Goal: Task Accomplishment & Management: Complete application form

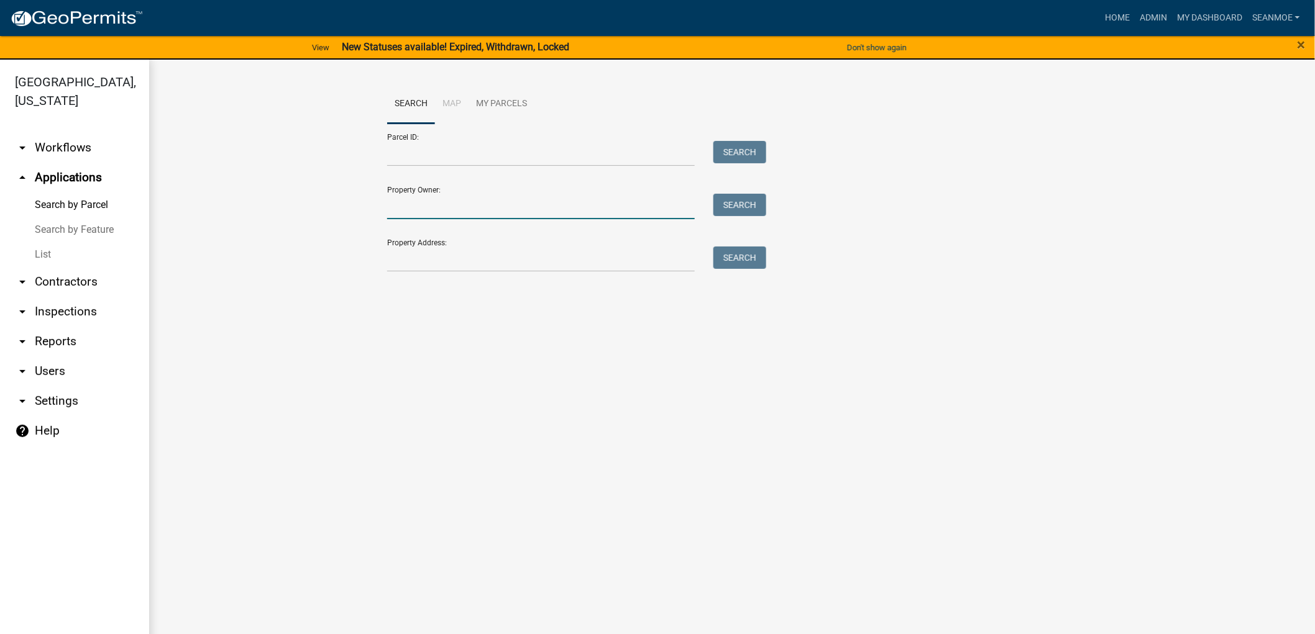
click at [445, 213] on input "Property Owner:" at bounding box center [541, 206] width 308 height 25
type input "[PERSON_NAME]"
click at [747, 211] on button "Search" at bounding box center [739, 205] width 53 height 22
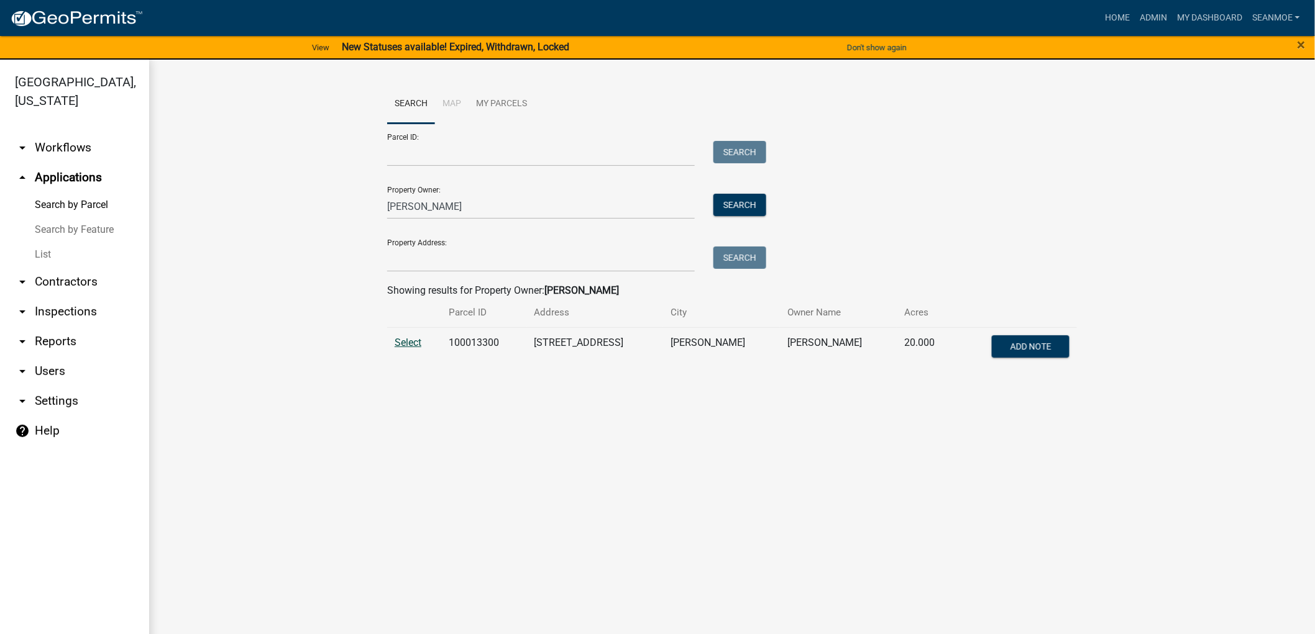
click at [406, 340] on span "Select" at bounding box center [408, 343] width 27 height 12
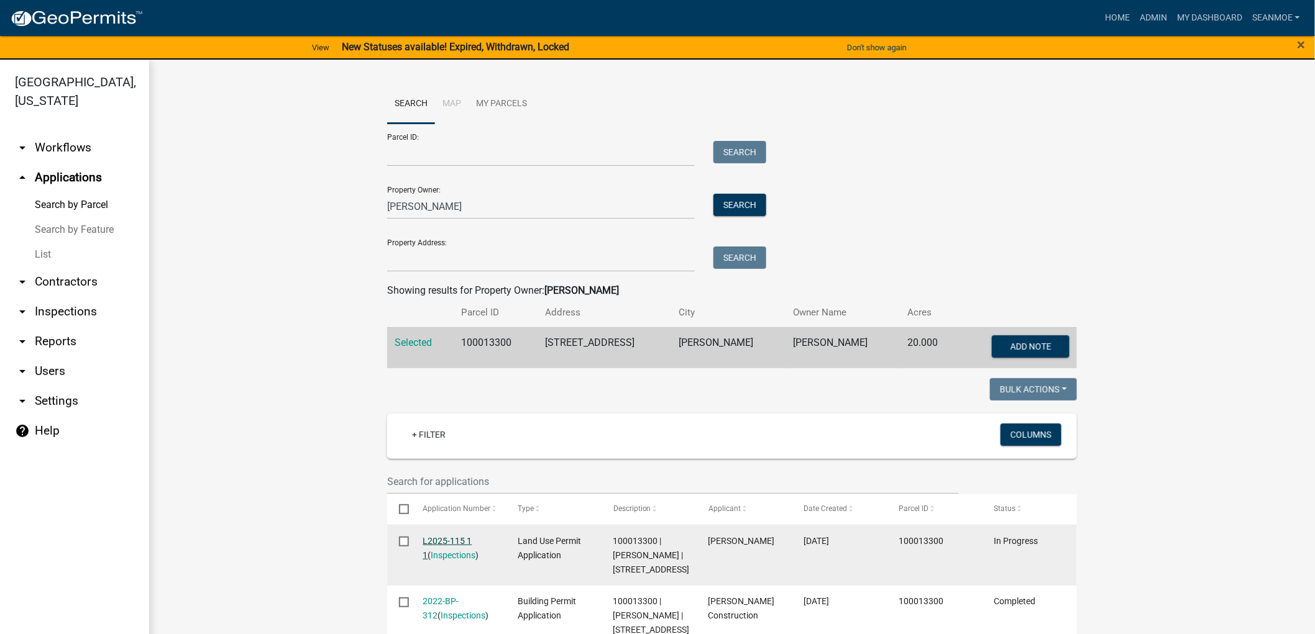
click at [444, 542] on link "L2025-115 1 1" at bounding box center [447, 548] width 49 height 24
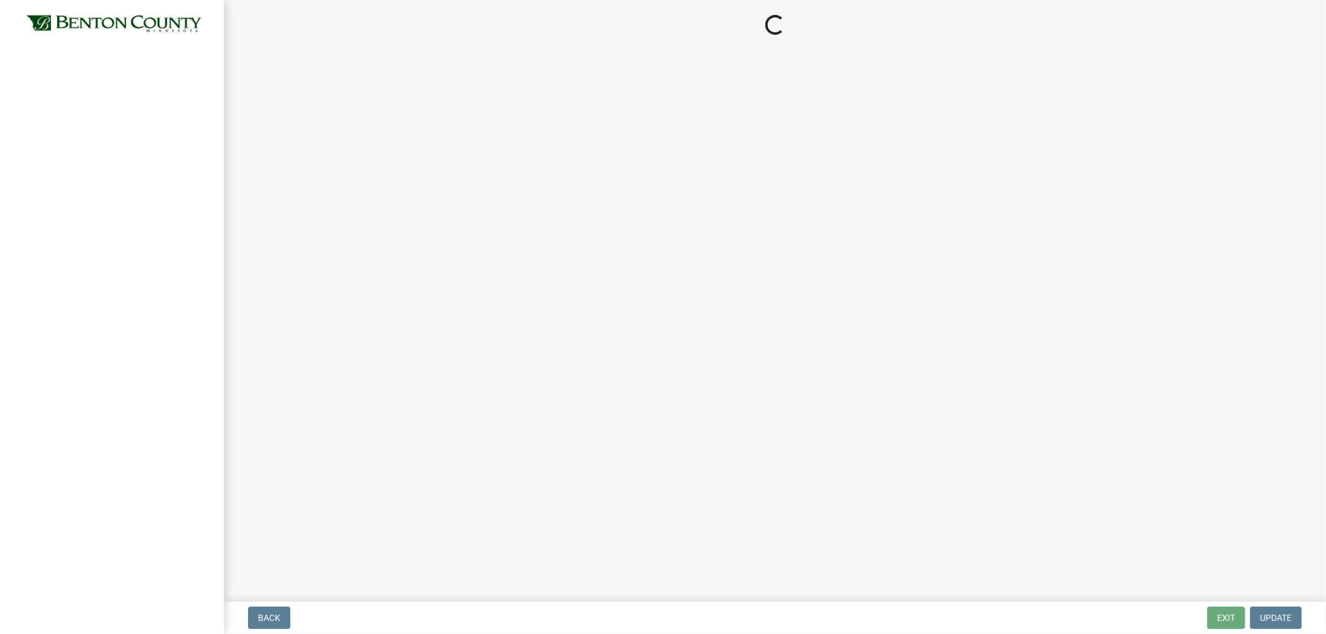
select select "3: 3"
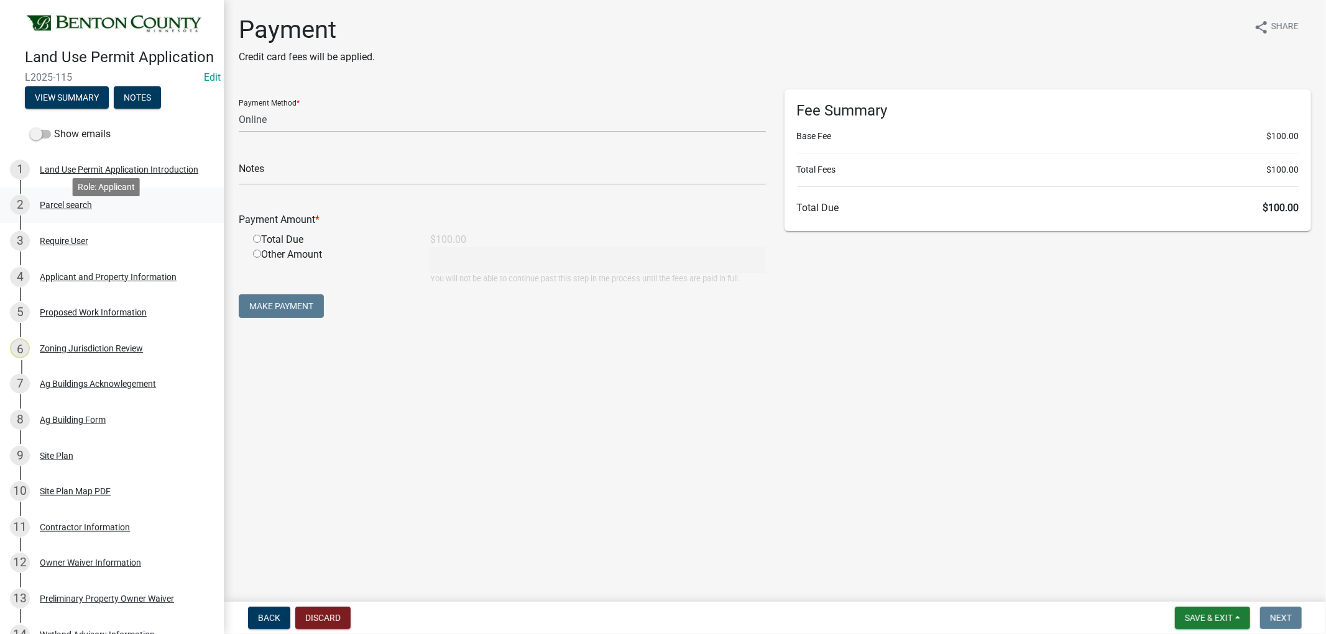
click at [55, 209] on div "Parcel search" at bounding box center [66, 205] width 52 height 9
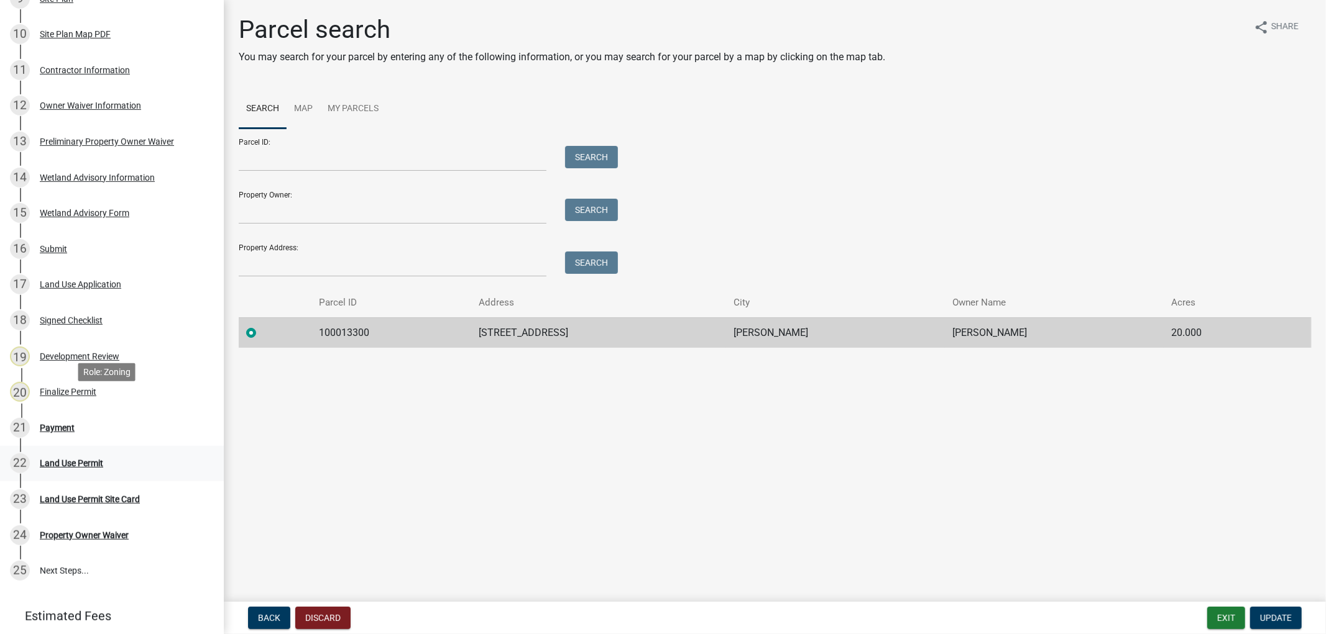
scroll to position [544, 0]
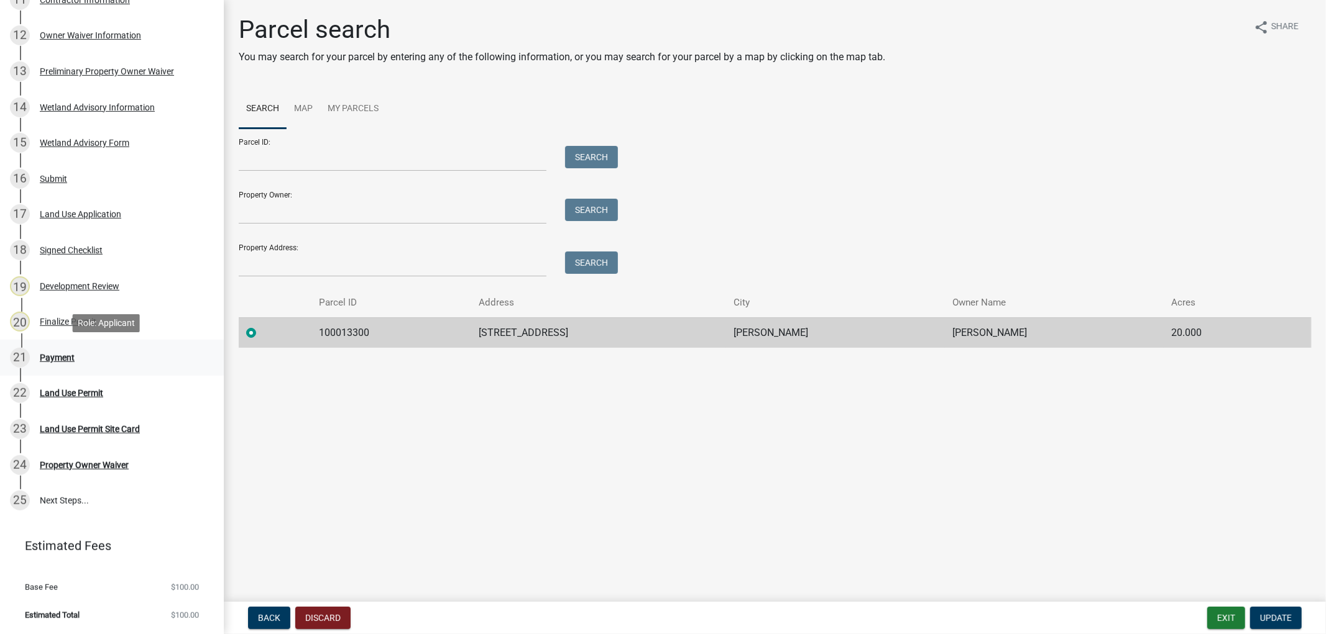
click at [53, 357] on div "Payment" at bounding box center [57, 358] width 35 height 9
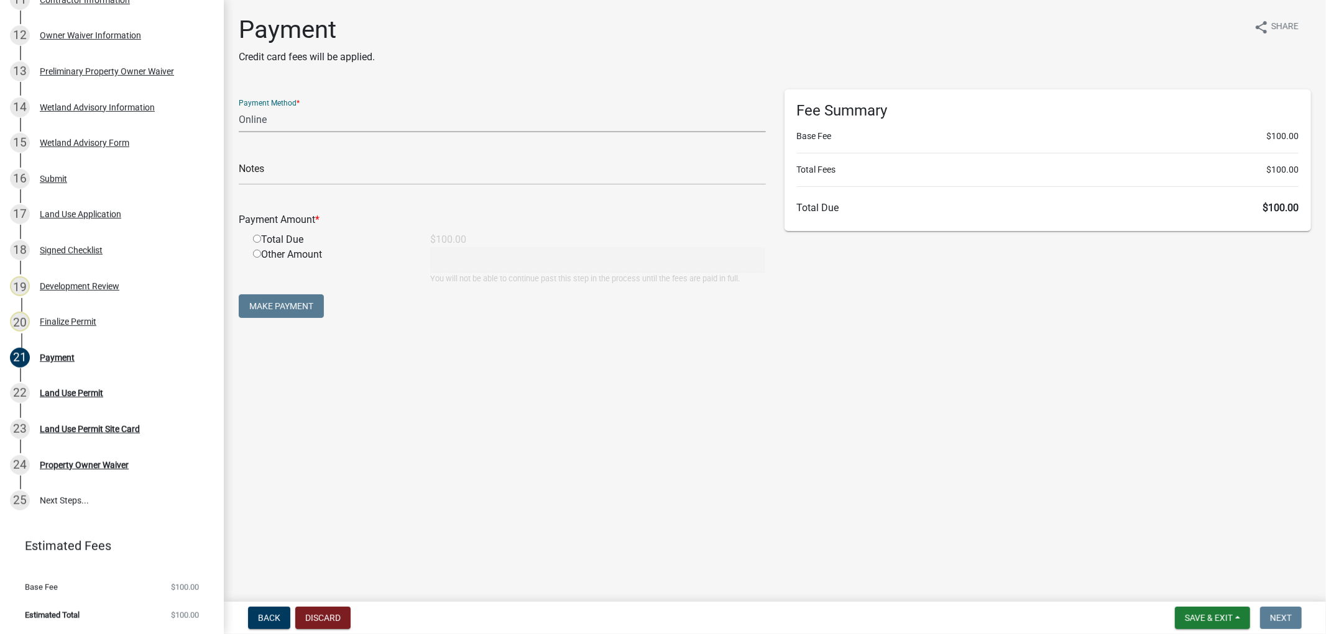
click at [319, 126] on select "Credit Card POS Check Cash Online" at bounding box center [502, 119] width 527 height 25
select select "1: 0"
click at [239, 107] on select "Credit Card POS Check Cash Online" at bounding box center [502, 119] width 527 height 25
click at [277, 176] on input "text" at bounding box center [502, 172] width 527 height 25
type input "6302"
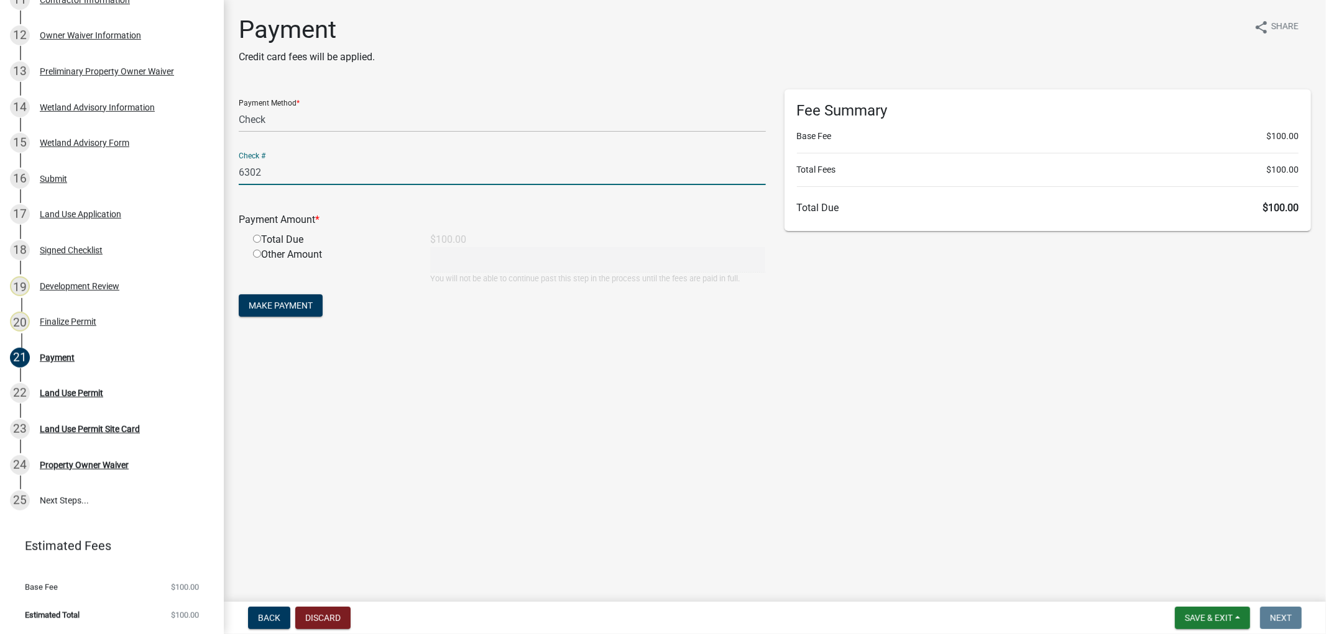
click at [254, 237] on input "radio" at bounding box center [257, 239] width 8 height 8
radio input "true"
type input "100"
click at [278, 290] on form "Payment Method * Credit Card POS Check Cash Online Check # 6302 Payment Amount …" at bounding box center [502, 204] width 527 height 231
click at [278, 298] on button "Make Payment" at bounding box center [281, 306] width 84 height 22
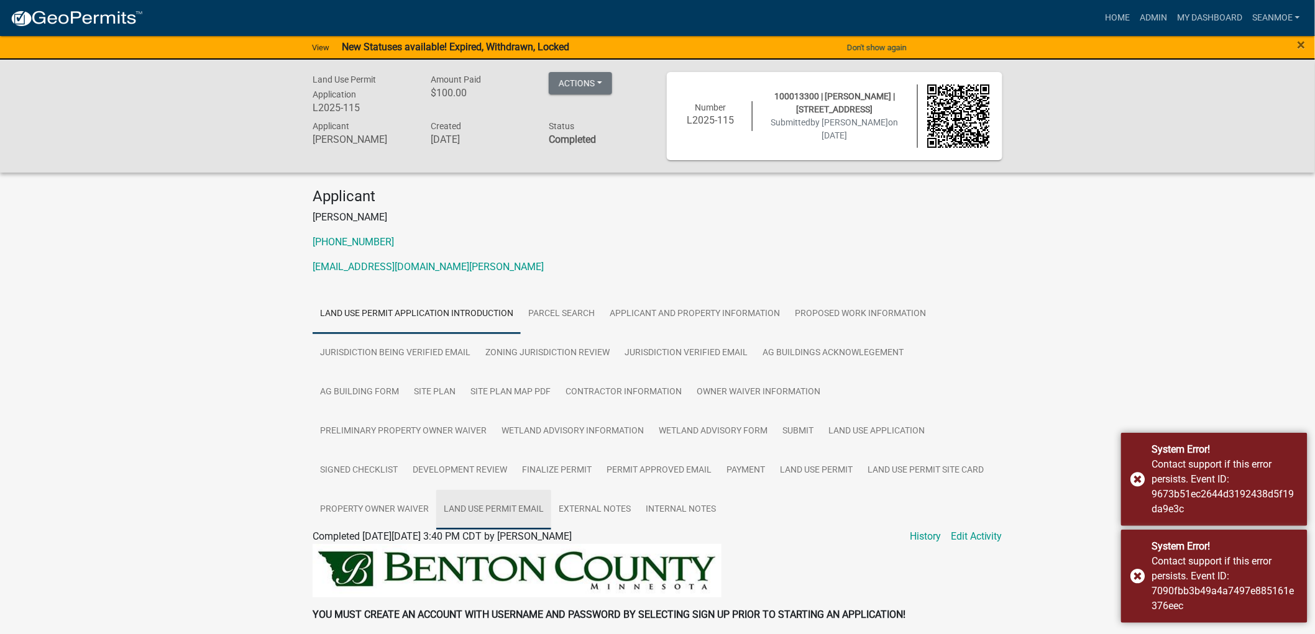
click at [436, 510] on link "Land Use Permit Email" at bounding box center [493, 510] width 115 height 40
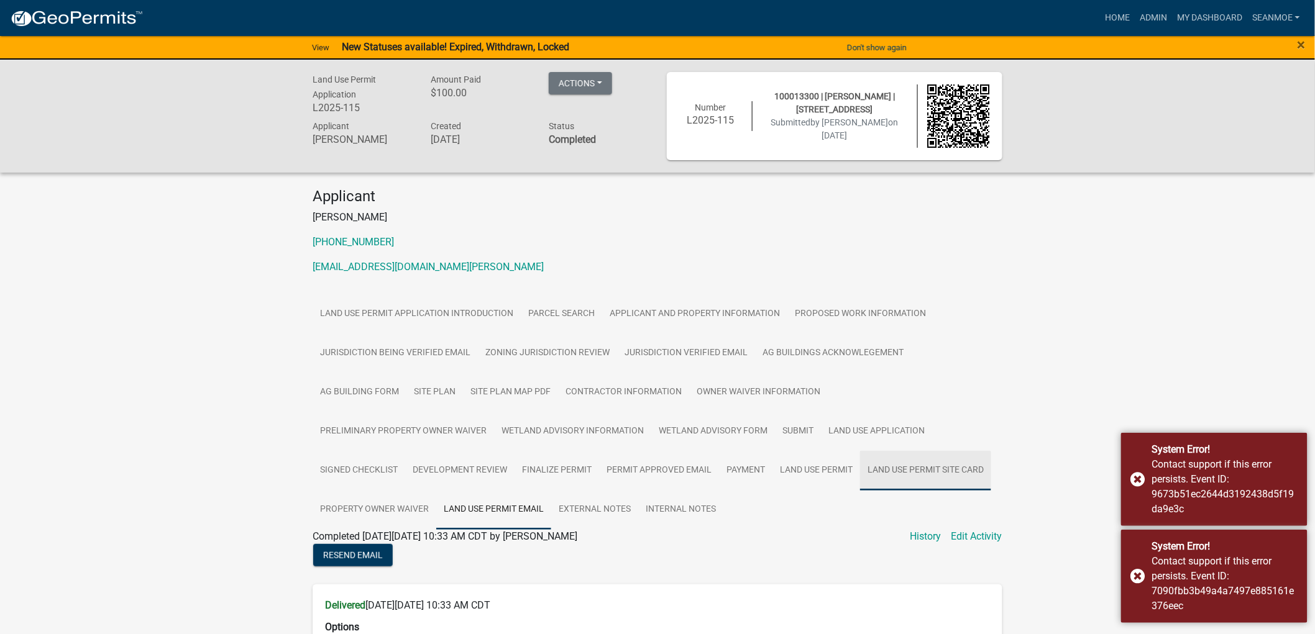
click at [860, 471] on link "Land Use Permit Site Card" at bounding box center [925, 471] width 131 height 40
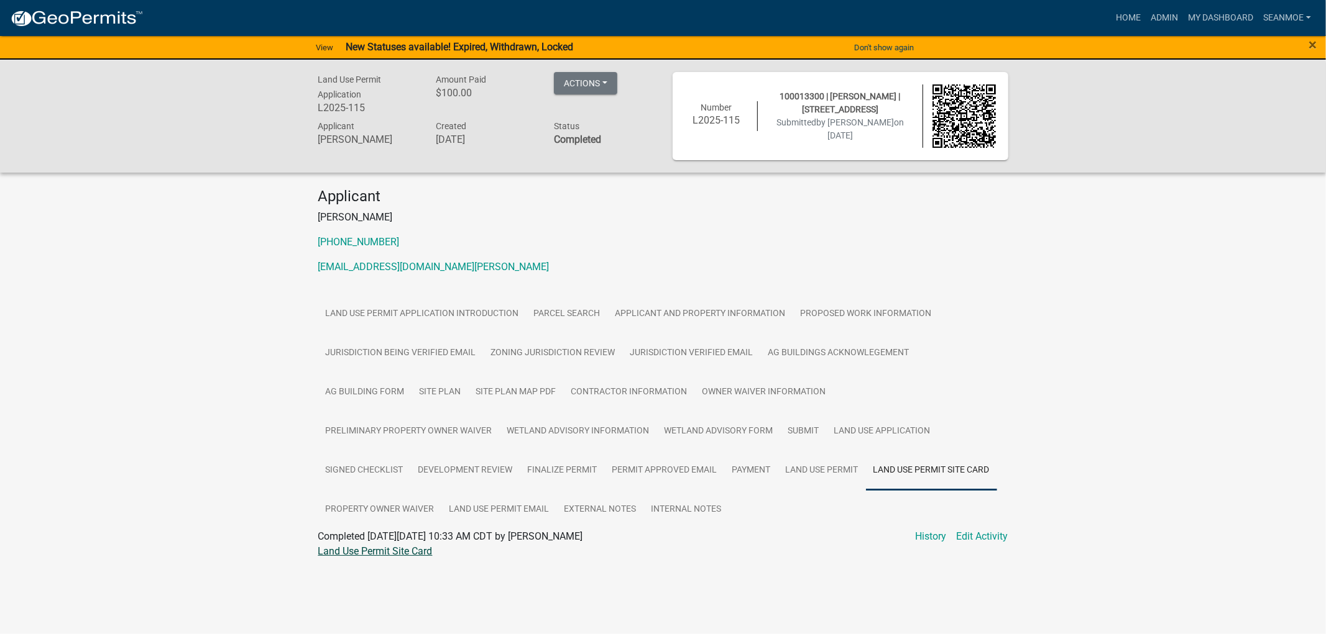
click at [408, 552] on link "Land Use Permit Site Card" at bounding box center [375, 552] width 114 height 12
click at [778, 475] on link "Land Use Permit" at bounding box center [822, 471] width 88 height 40
click at [344, 551] on link "Land Use Permit" at bounding box center [354, 552] width 72 height 12
